Goal: Find specific page/section: Find specific page/section

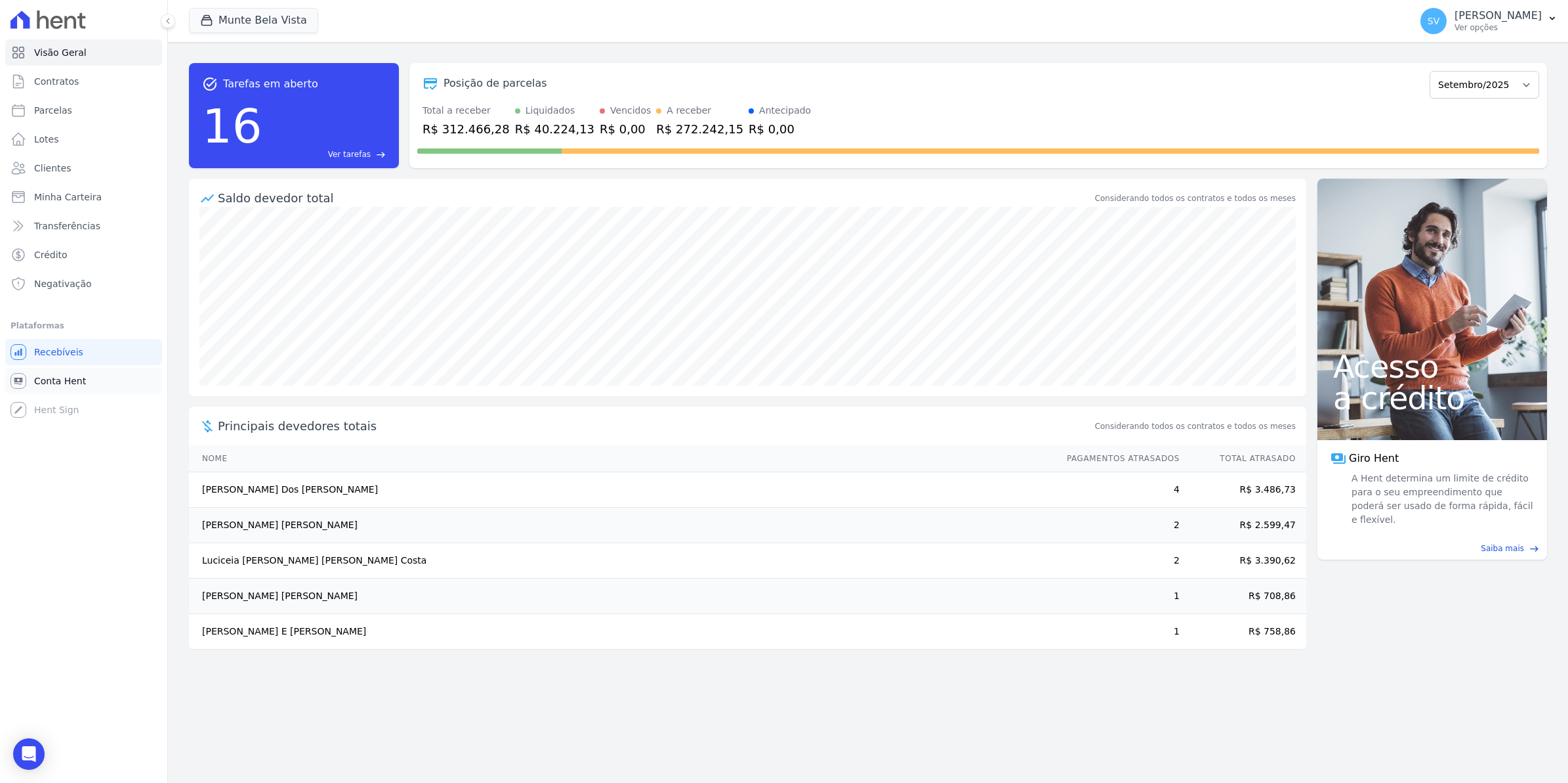
click at [75, 385] on span "Conta Hent" at bounding box center [60, 381] width 52 height 13
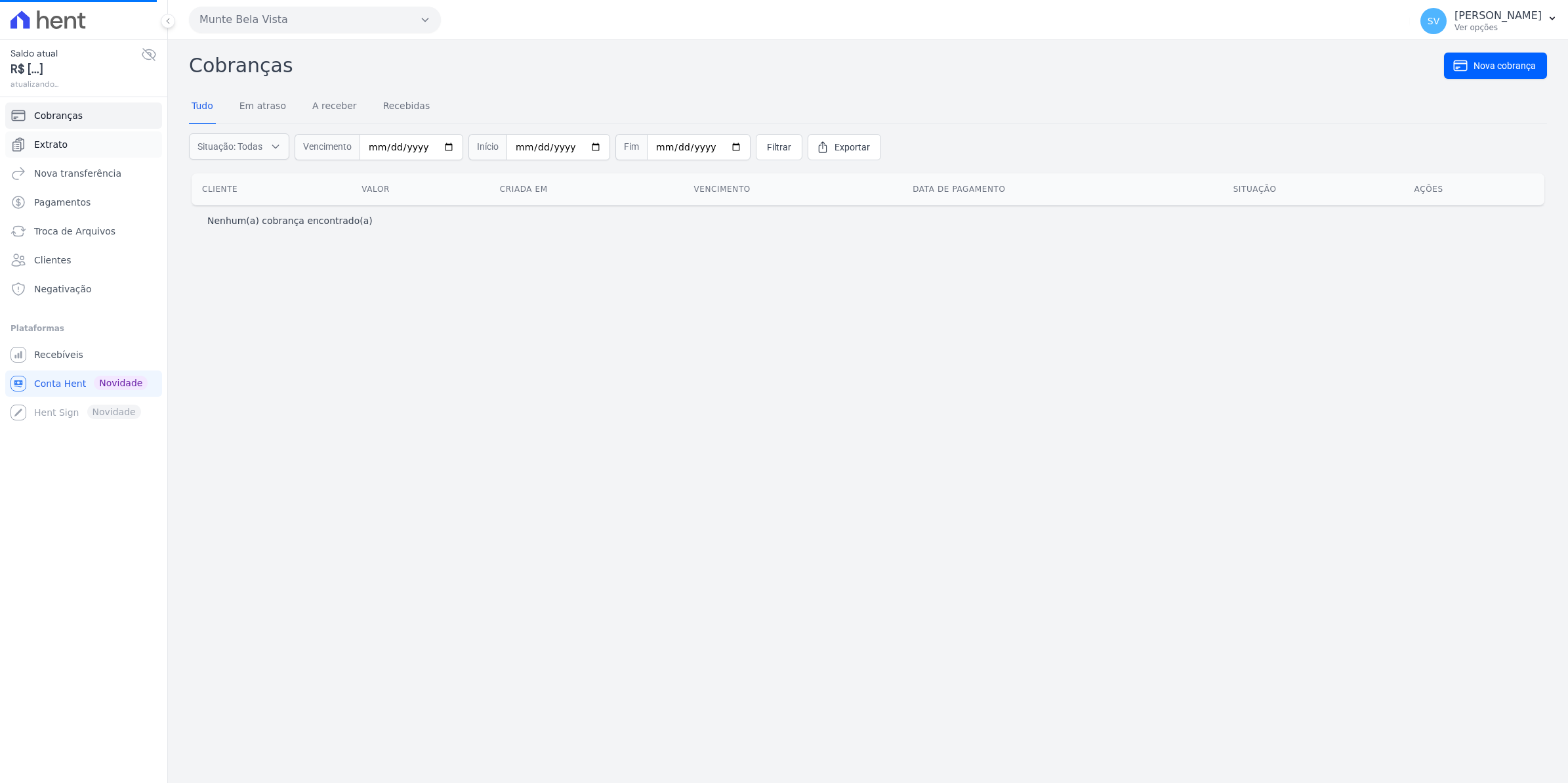
click at [55, 148] on span "Extrato" at bounding box center [50, 144] width 34 height 13
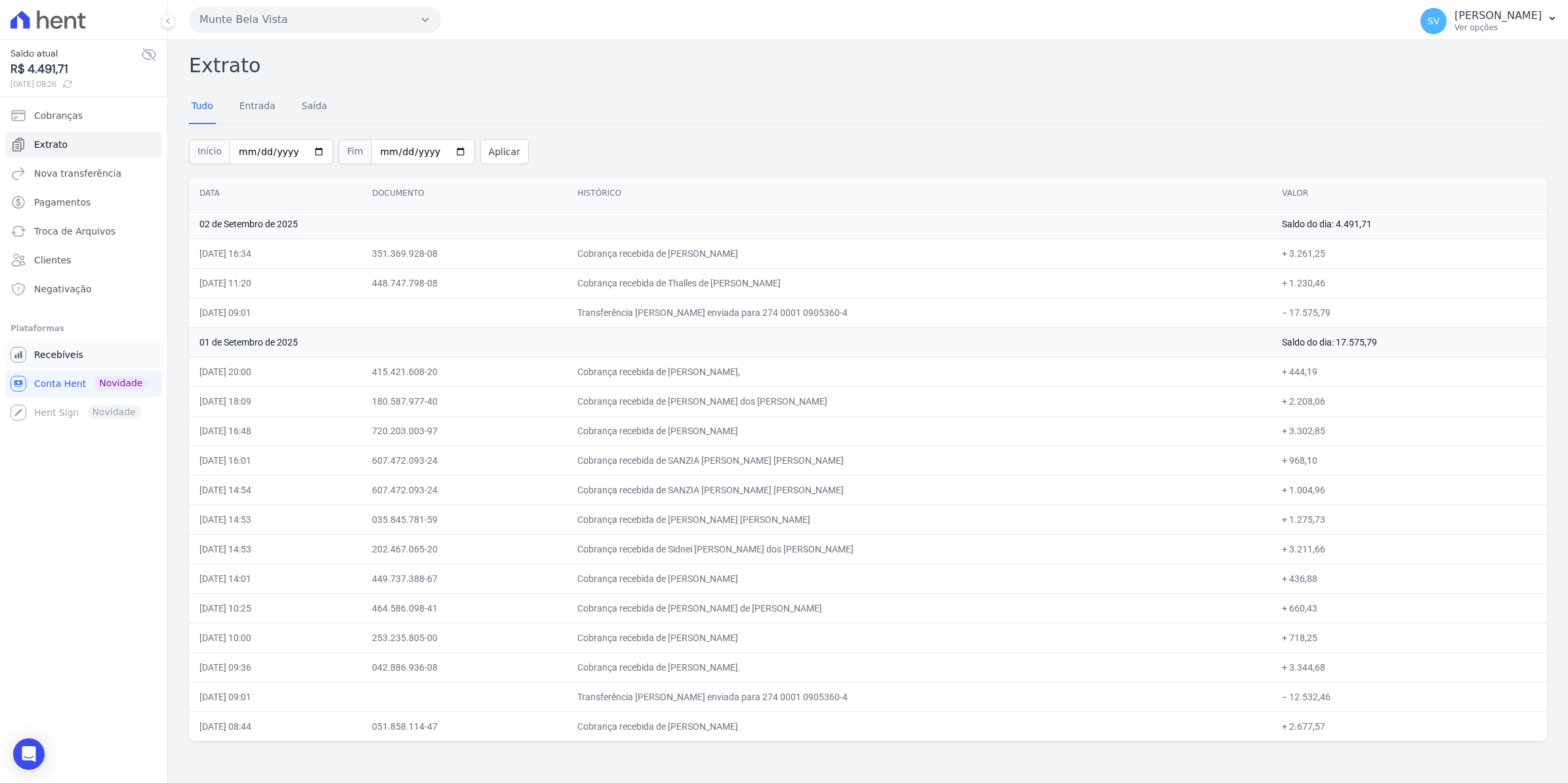
click at [50, 355] on span "Recebíveis" at bounding box center [58, 355] width 49 height 13
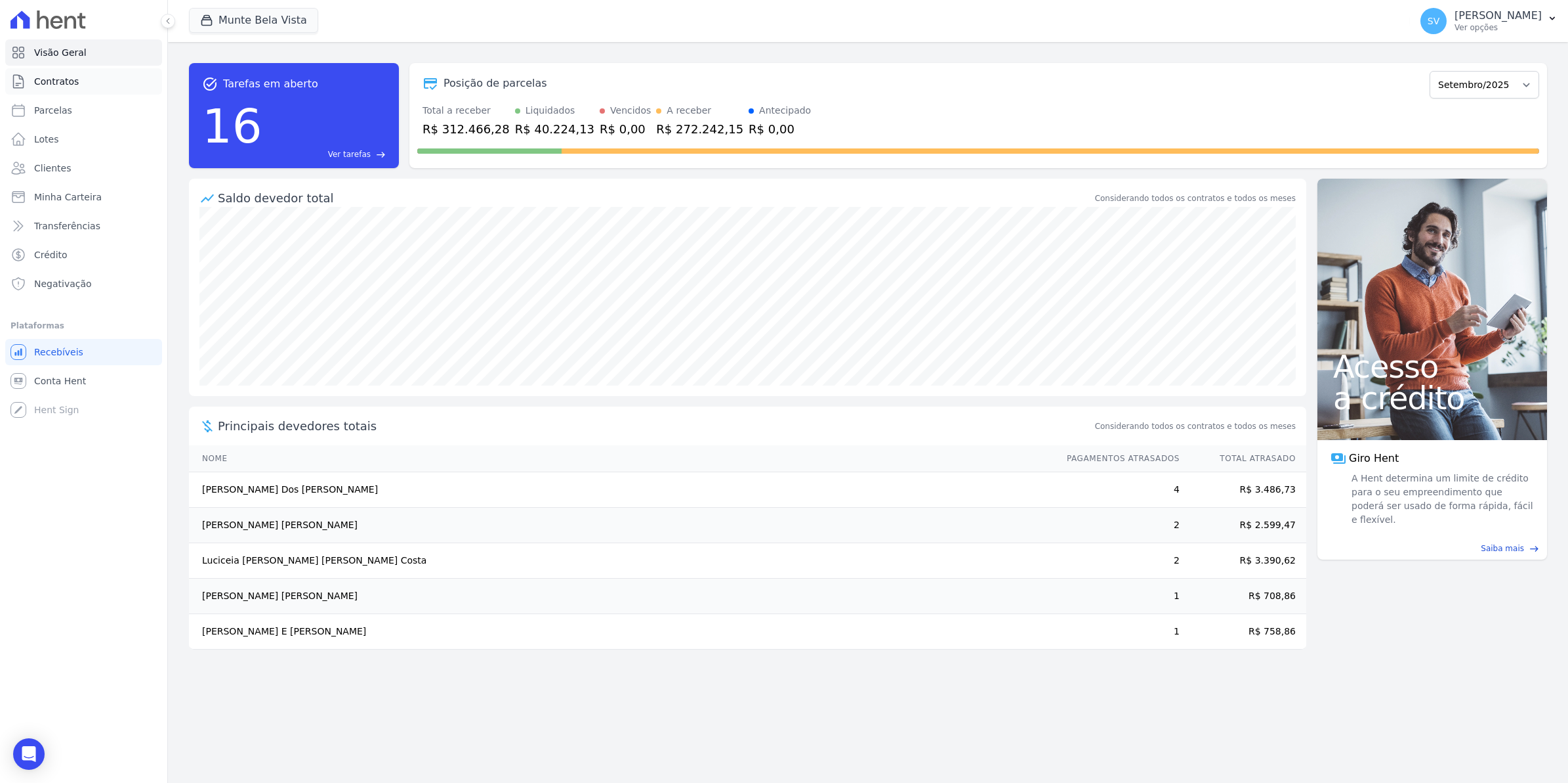
click at [63, 83] on span "Contratos" at bounding box center [56, 82] width 44 height 13
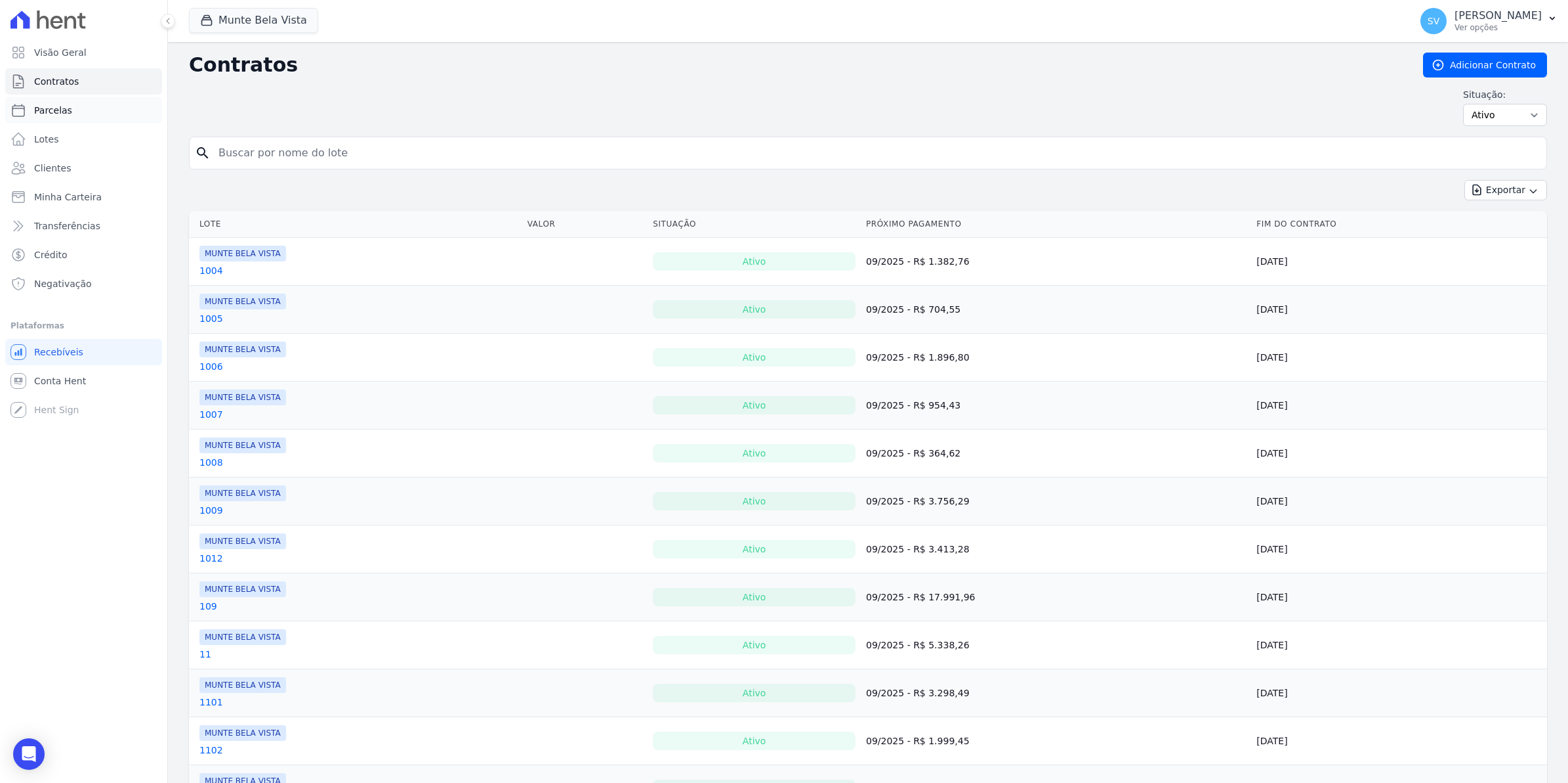
click at [27, 116] on link "Parcelas" at bounding box center [83, 110] width 157 height 26
select select
